Goal: Task Accomplishment & Management: Manage account settings

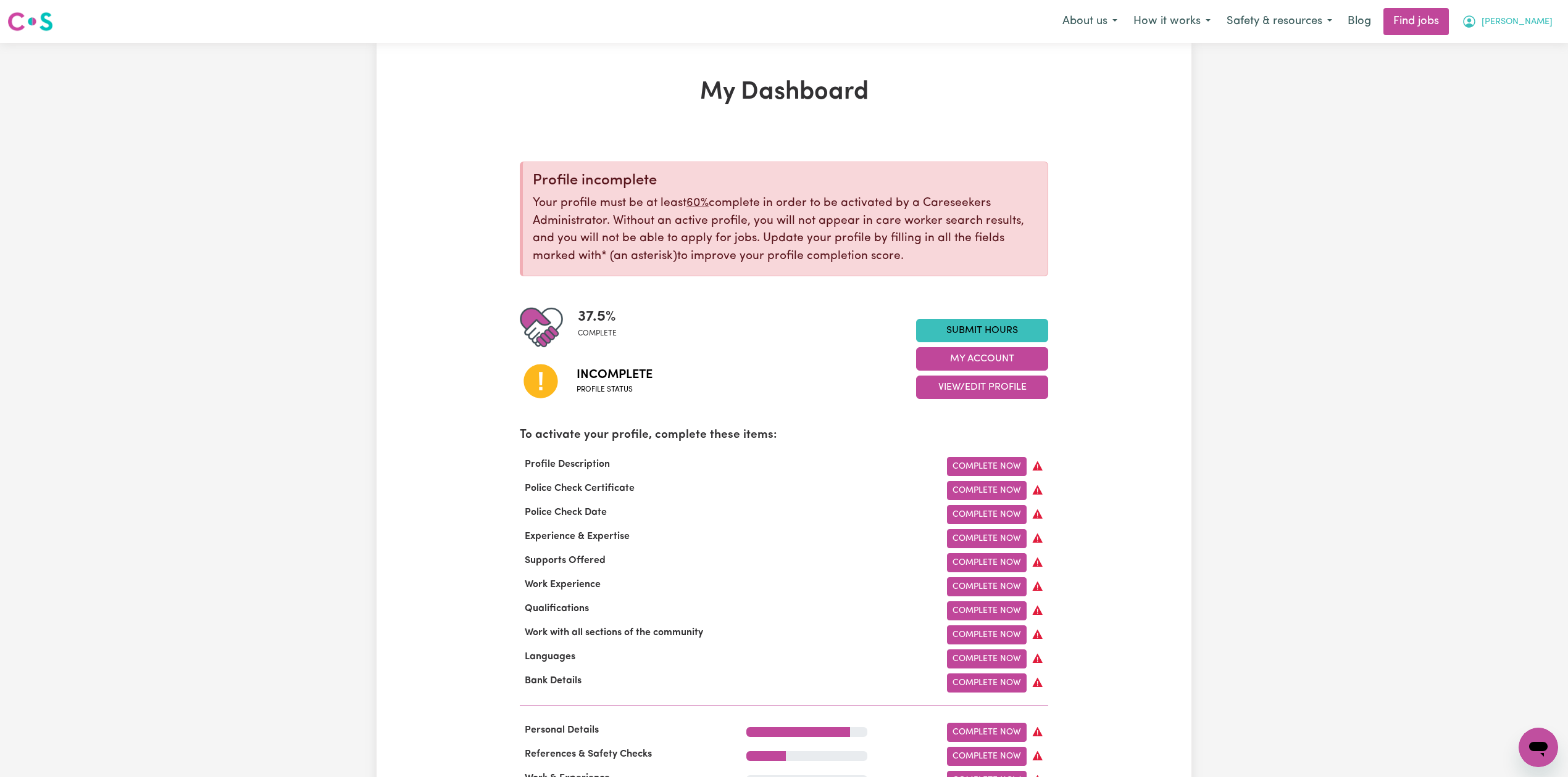
click at [1524, 11] on button "[PERSON_NAME]" at bounding box center [1507, 22] width 107 height 26
click at [1522, 95] on link "Logout" at bounding box center [1511, 94] width 98 height 23
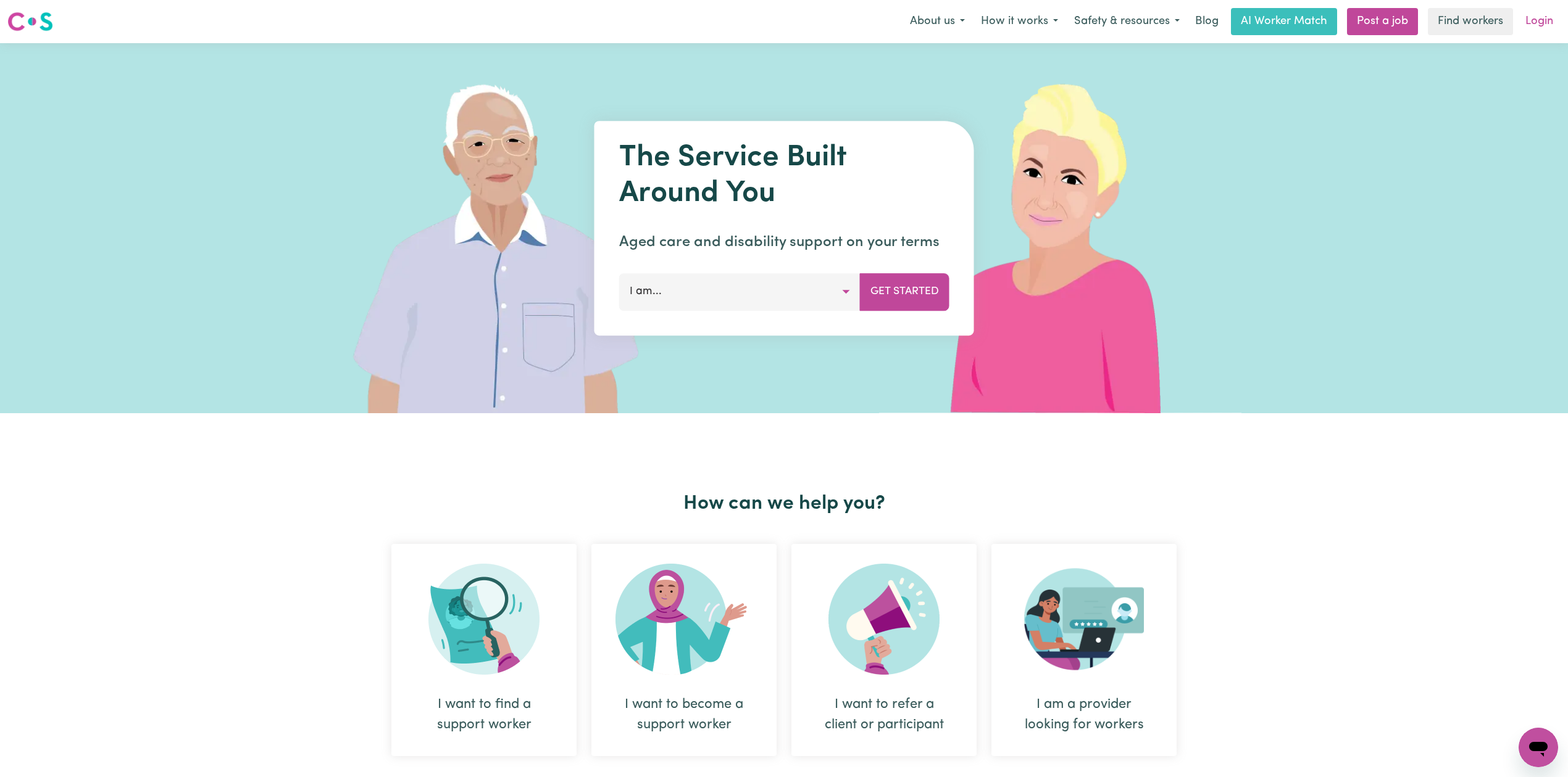
click at [1537, 34] on link "Login" at bounding box center [1539, 21] width 43 height 27
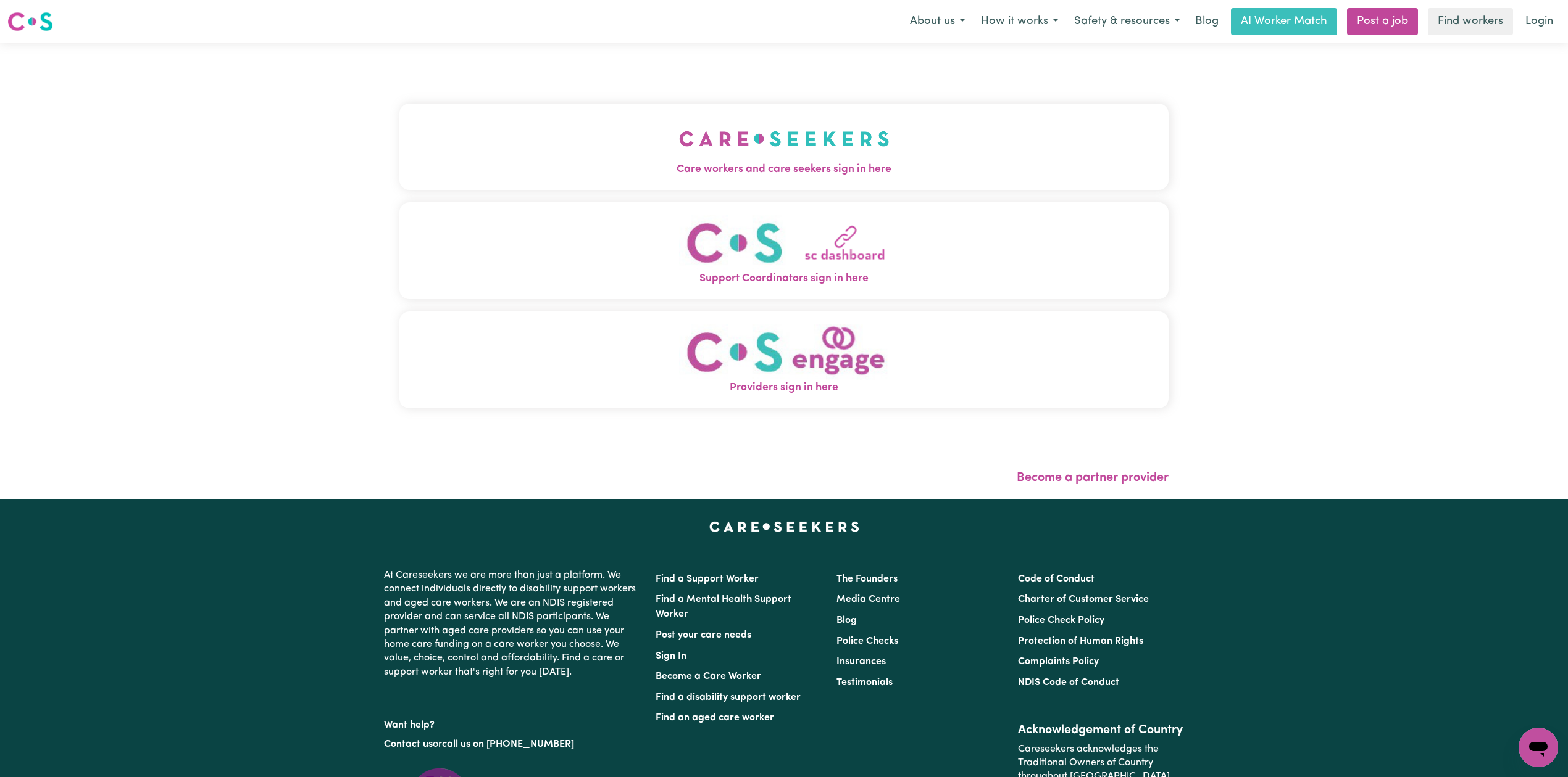
click at [768, 52] on div "Care workers and care seekers sign in here Support Coordinators sign in here Pr…" at bounding box center [784, 272] width 784 height 457
click at [630, 189] on button "Care workers and care seekers sign in here" at bounding box center [784, 147] width 769 height 87
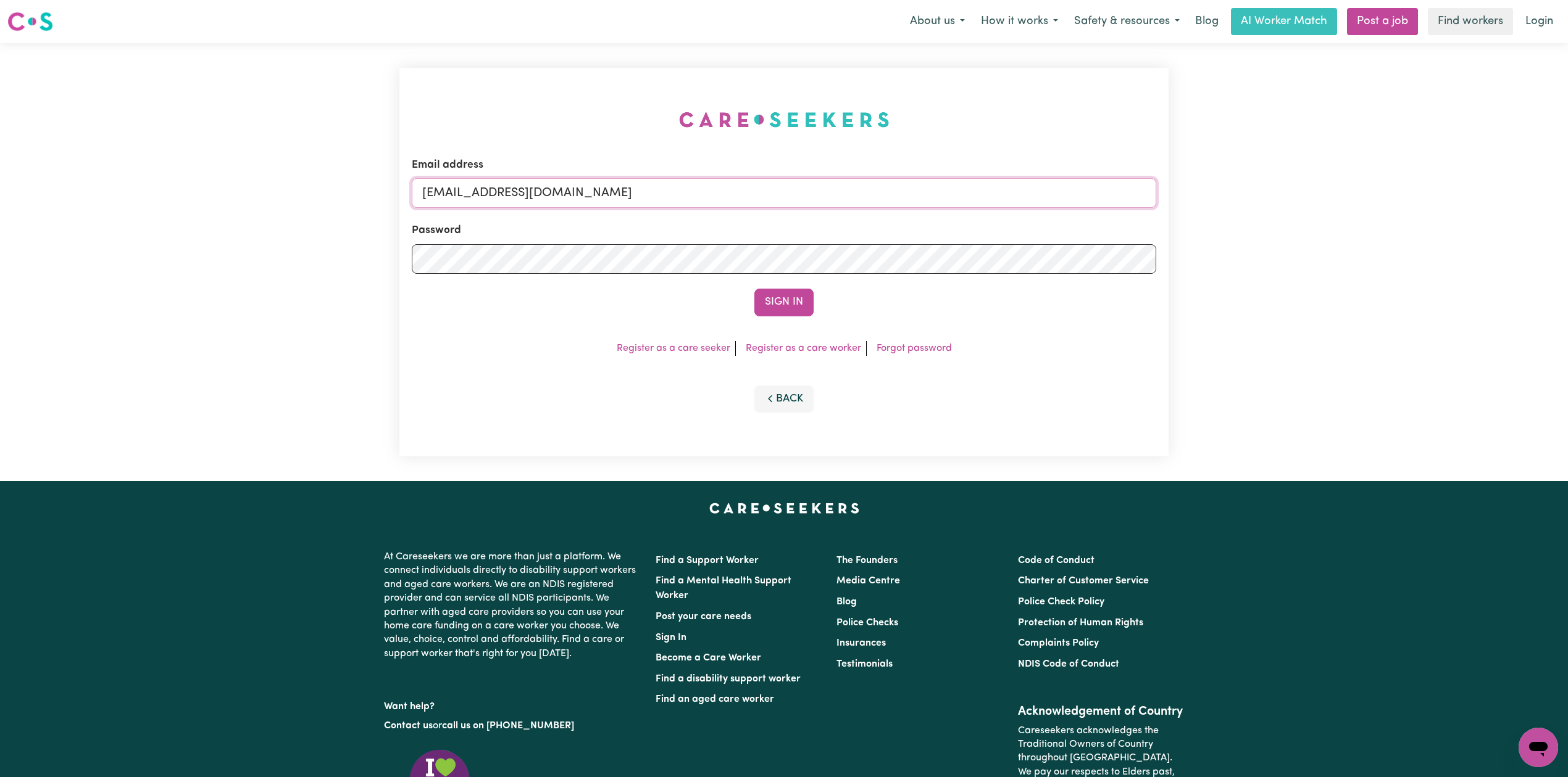
drag, startPoint x: 574, startPoint y: 196, endPoint x: 559, endPoint y: 199, distance: 15.3
click at [574, 196] on input "[EMAIL_ADDRESS][DOMAIN_NAME]" at bounding box center [784, 193] width 744 height 30
drag, startPoint x: 486, startPoint y: 186, endPoint x: 670, endPoint y: 197, distance: 184.3
click at [670, 197] on input "Superuser~[EMAIL_ADDRESS][DOMAIN_NAME]" at bounding box center [784, 193] width 744 height 30
type input "Superuser~[EMAIL_ADDRESS][DOMAIN_NAME]"
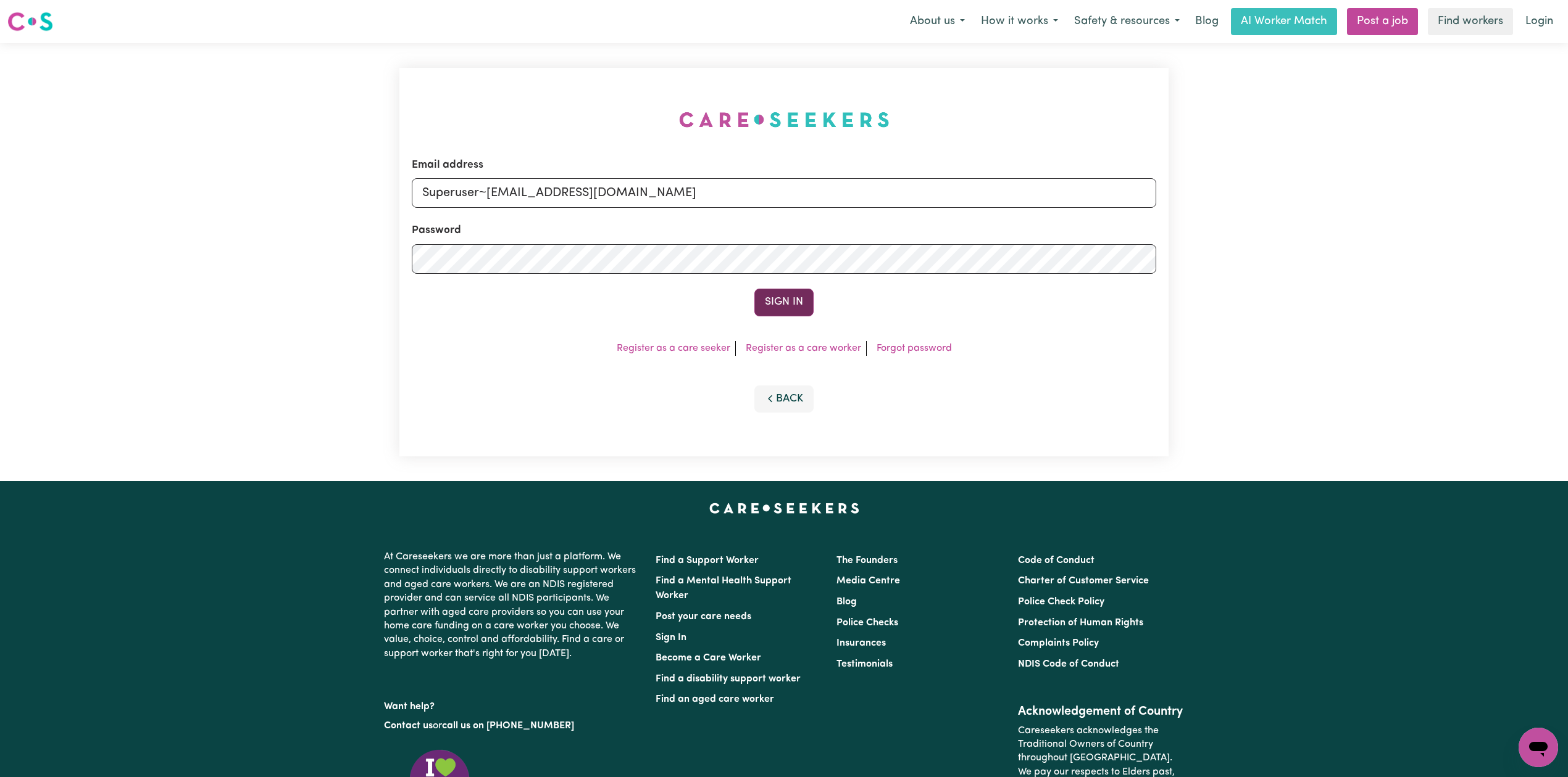
click at [769, 298] on button "Sign In" at bounding box center [784, 302] width 59 height 27
